Goal: Use online tool/utility: Use online tool/utility

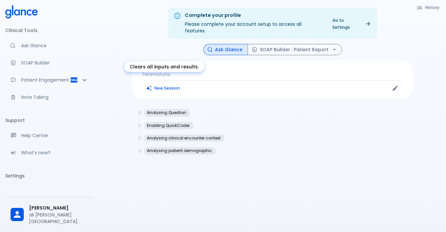
click at [175, 83] on button "New Session" at bounding box center [163, 88] width 41 height 10
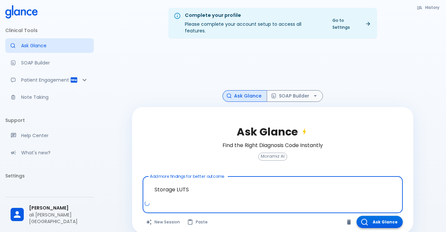
type textarea "Storage LUTS"
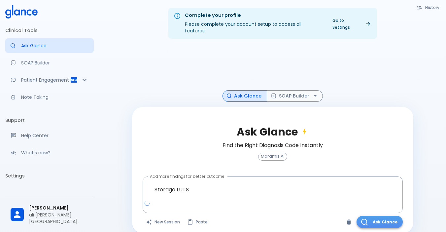
click at [375, 216] on button "Ask Glance" at bounding box center [380, 222] width 46 height 12
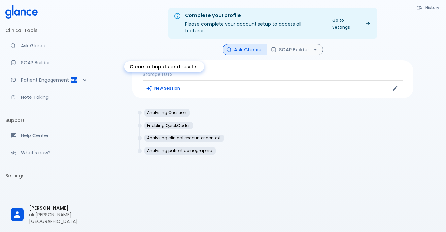
click at [174, 83] on button "New Session" at bounding box center [163, 88] width 41 height 10
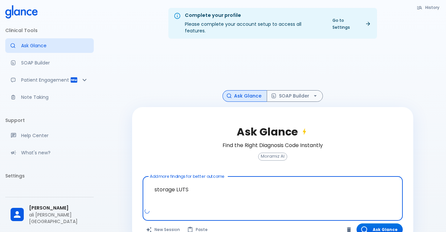
type textarea "storage LUTS"
click at [171, 151] on div "Ask Glance Find the Right Diagnosis Code Instantly Moramiz AI" at bounding box center [273, 147] width 260 height 59
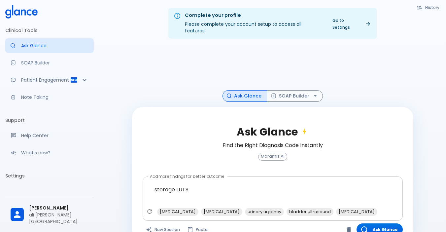
scroll to position [16, 0]
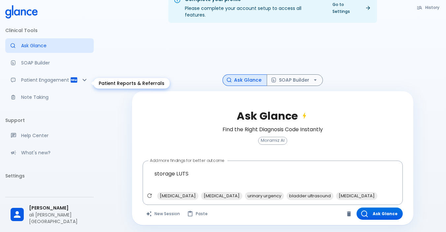
click at [29, 83] on p "Patient Engagement" at bounding box center [45, 80] width 49 height 7
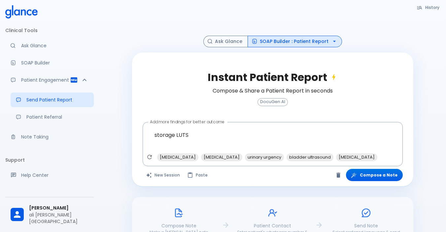
scroll to position [54, 0]
click at [377, 169] on button "Compose a Note" at bounding box center [374, 175] width 57 height 12
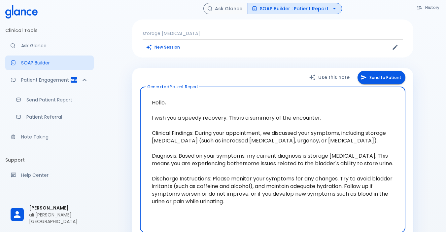
scroll to position [52, 0]
